Goal: Check status: Check status

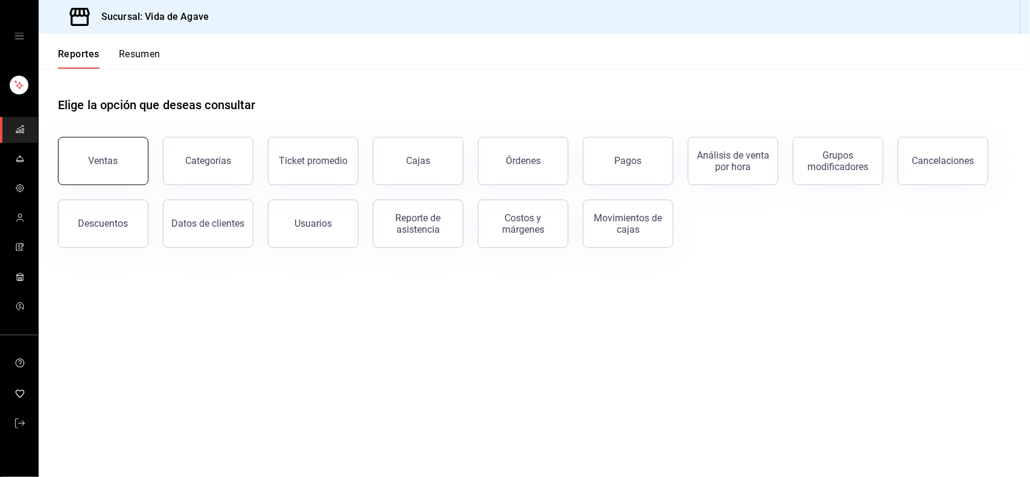
click at [88, 147] on button "Ventas" at bounding box center [103, 161] width 91 height 48
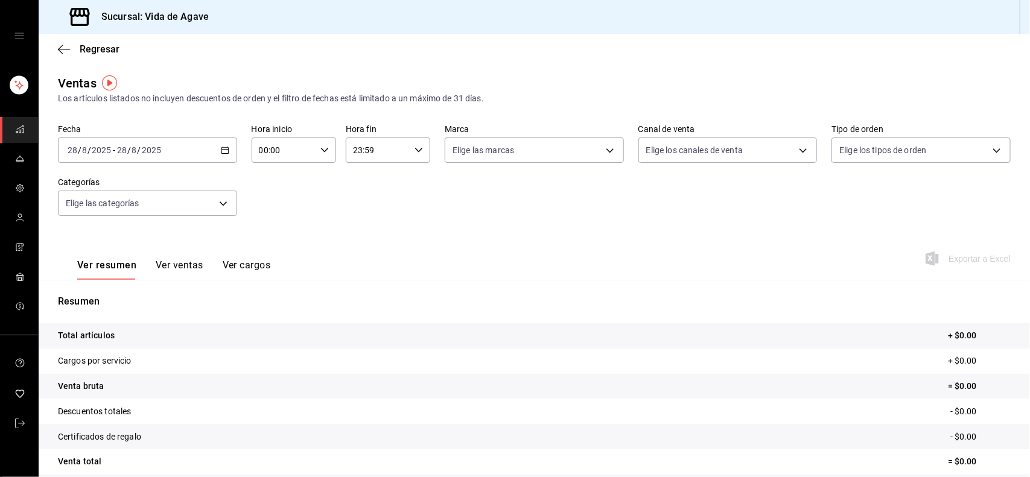
click at [178, 152] on div "[DATE] [DATE] - [DATE] [DATE]" at bounding box center [147, 150] width 179 height 25
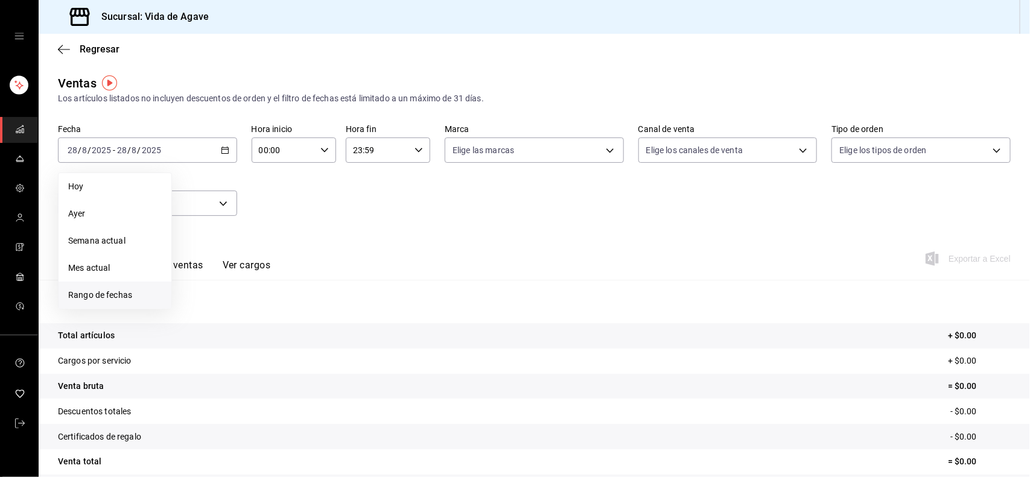
click at [136, 289] on span "Rango de fechas" at bounding box center [115, 295] width 94 height 13
click at [219, 326] on button "26" at bounding box center [218, 337] width 21 height 22
click at [261, 330] on button "28" at bounding box center [260, 337] width 21 height 22
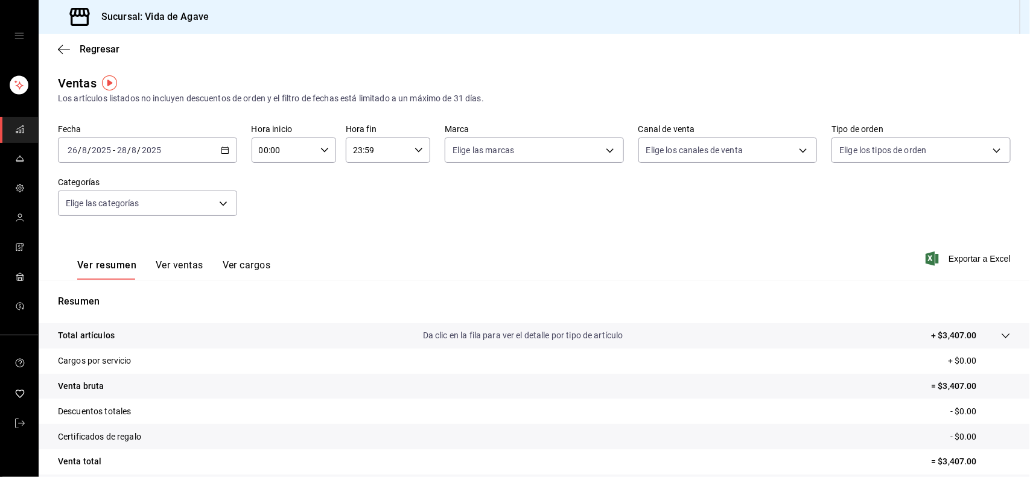
click at [167, 139] on div "[DATE] [DATE] - [DATE] [DATE]" at bounding box center [147, 150] width 179 height 25
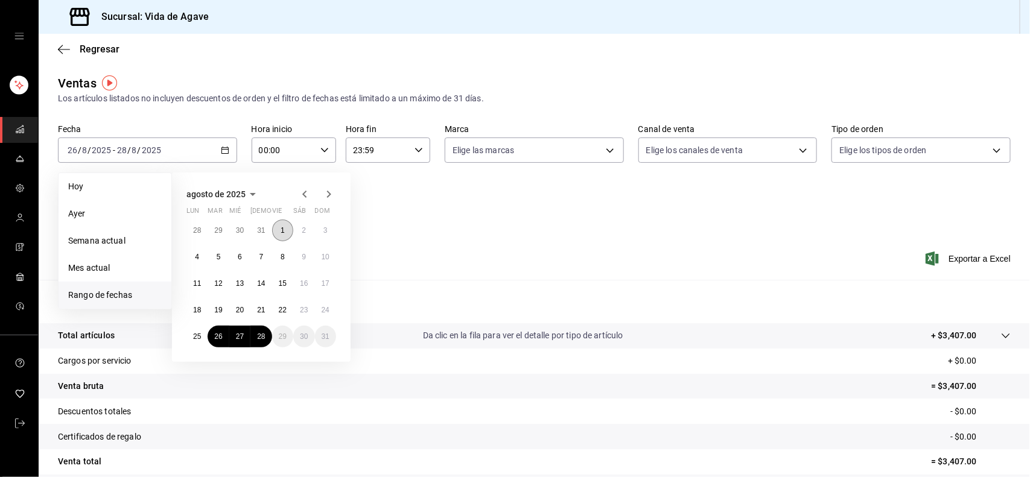
click at [281, 230] on abbr "1" at bounding box center [283, 230] width 4 height 8
click at [263, 330] on button "28" at bounding box center [260, 337] width 21 height 22
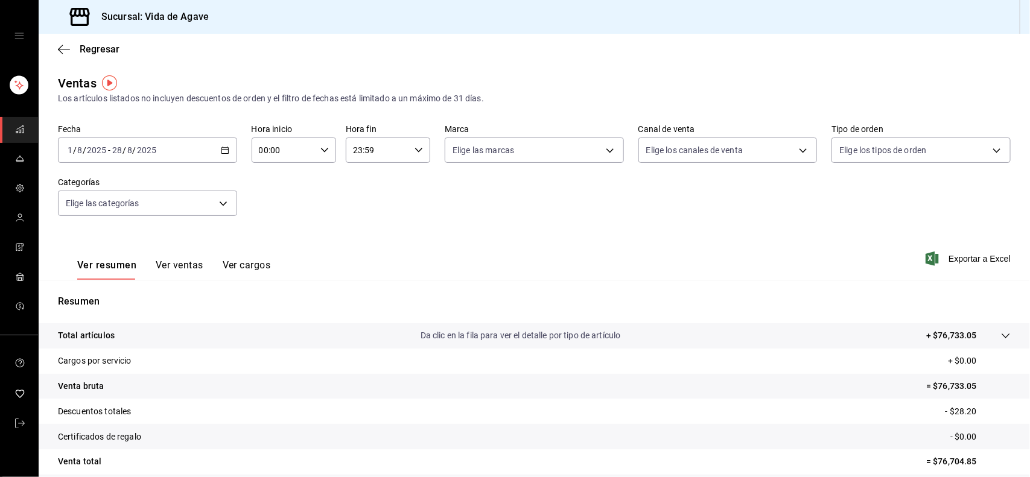
click at [699, 212] on div "Fecha [DATE] [DATE] - [DATE] [DATE] Hora inicio 00:00 Hora inicio Hora fin 23:5…" at bounding box center [534, 177] width 953 height 106
click at [207, 147] on div "[DATE] [DATE] - [DATE] [DATE]" at bounding box center [147, 150] width 179 height 25
click at [420, 243] on div "Ver resumen Ver ventas Ver cargos Exportar a Excel" at bounding box center [535, 255] width 992 height 49
